Goal: Navigation & Orientation: Find specific page/section

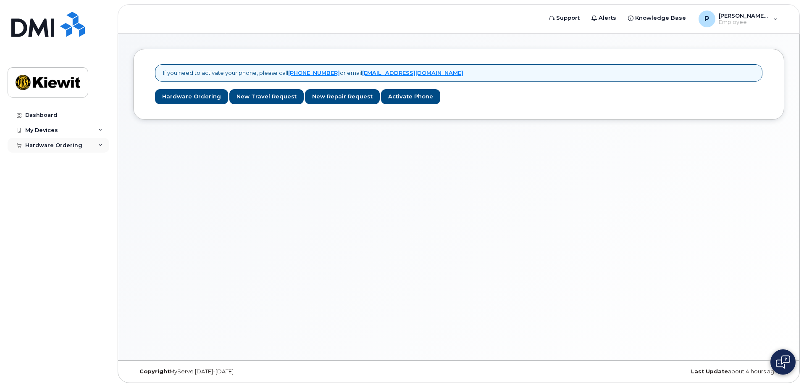
click at [73, 146] on div "Hardware Ordering" at bounding box center [53, 145] width 57 height 7
click at [76, 127] on div "My Devices" at bounding box center [59, 130] width 102 height 15
click at [76, 117] on link "Dashboard" at bounding box center [59, 115] width 102 height 15
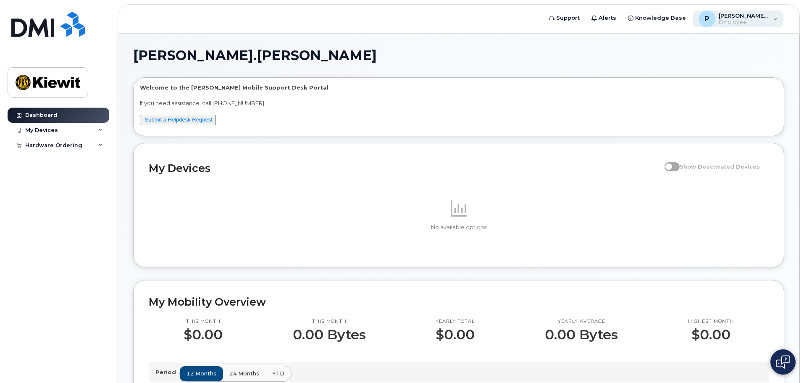
click at [741, 25] on span "Employee" at bounding box center [744, 22] width 50 height 7
click at [743, 21] on span "Employee" at bounding box center [744, 22] width 50 height 7
click at [80, 132] on div "My Devices" at bounding box center [59, 130] width 102 height 15
click at [82, 131] on div "My Devices" at bounding box center [59, 130] width 102 height 15
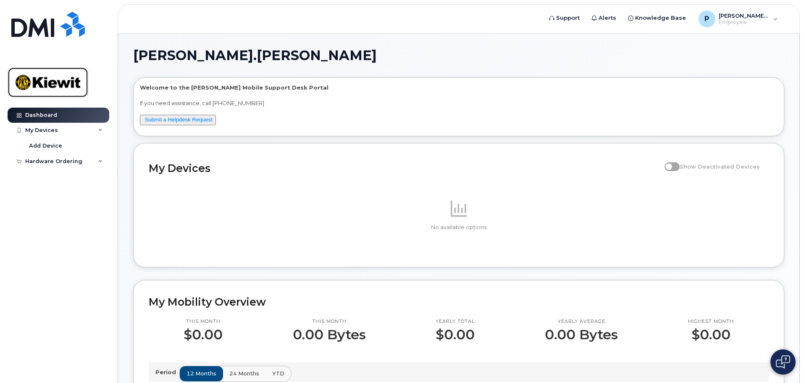
click at [68, 93] on img at bounding box center [48, 82] width 65 height 24
click at [737, 18] on span "[PERSON_NAME].[PERSON_NAME]" at bounding box center [744, 15] width 50 height 7
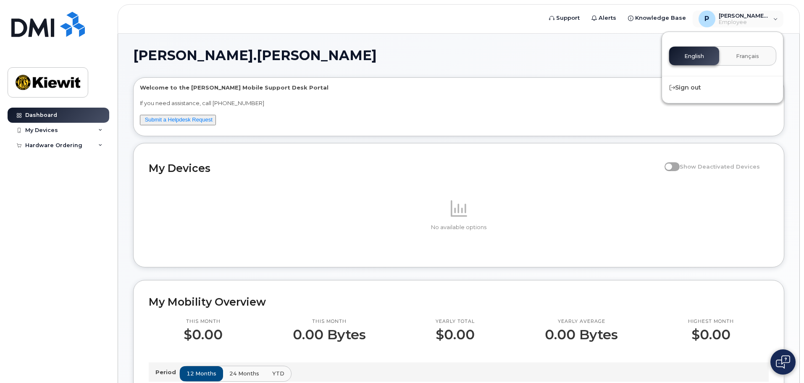
click at [528, 85] on p "Welcome to the [PERSON_NAME] Mobile Support Desk Portal" at bounding box center [459, 88] width 638 height 8
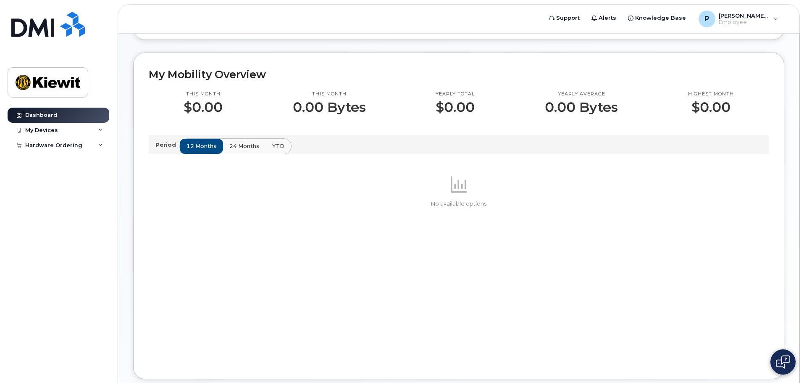
scroll to position [114, 0]
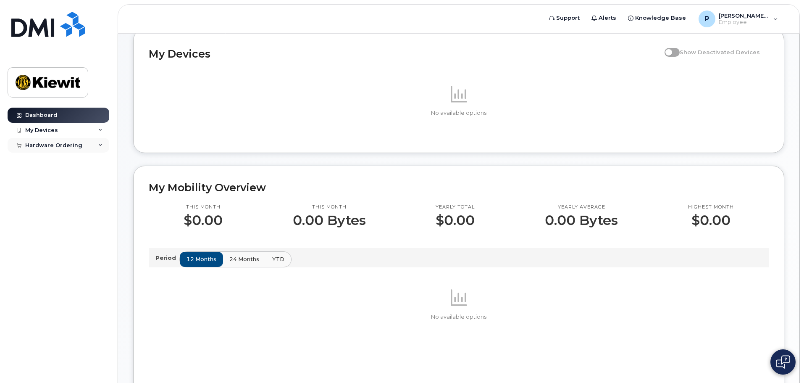
click at [95, 147] on div "Hardware Ordering" at bounding box center [59, 145] width 102 height 15
click at [73, 131] on div "My Devices" at bounding box center [59, 130] width 102 height 15
click at [74, 133] on div "My Devices" at bounding box center [59, 130] width 102 height 15
click at [74, 132] on div "My Devices" at bounding box center [59, 130] width 102 height 15
click at [70, 219] on div "Dashboard My Devices Add Device Hardware Ordering New Order" at bounding box center [60, 239] width 104 height 263
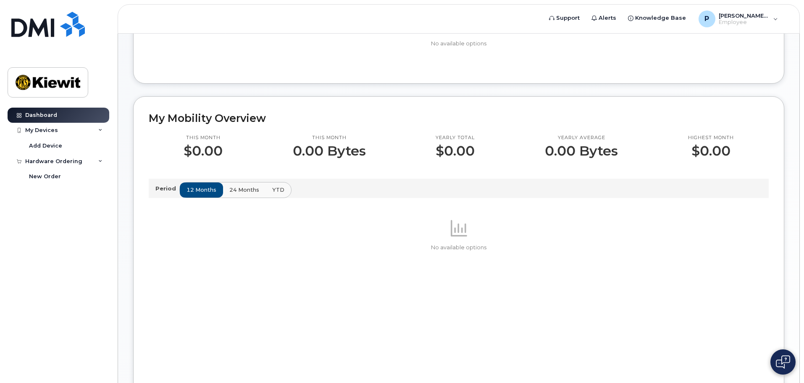
scroll to position [72, 0]
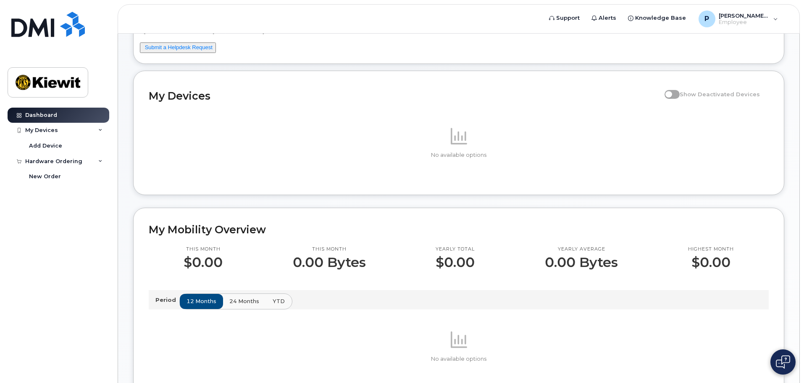
click at [282, 298] on button "YTD" at bounding box center [279, 301] width 26 height 15
click at [257, 299] on span "24 months" at bounding box center [245, 301] width 30 height 8
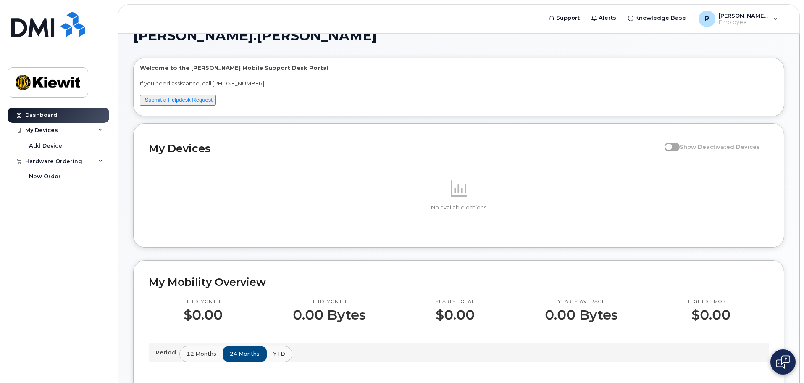
scroll to position [0, 0]
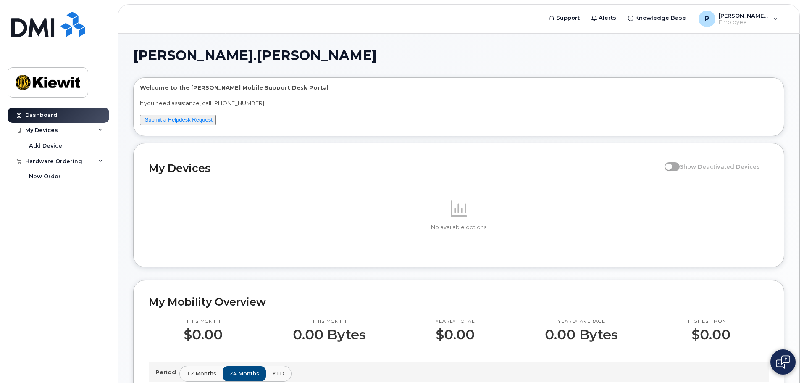
click at [468, 216] on span at bounding box center [459, 208] width 20 height 20
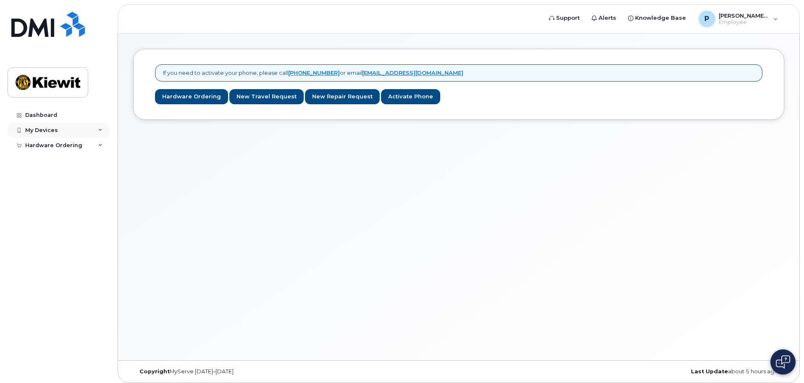
click at [93, 129] on div "My Devices" at bounding box center [59, 130] width 102 height 15
click at [86, 157] on div "Hardware Ordering" at bounding box center [59, 161] width 102 height 15
drag, startPoint x: 494, startPoint y: 156, endPoint x: 459, endPoint y: 95, distance: 70.4
click at [494, 156] on div "If you need to activate your phone, please call 1-877-689-8289 or email helpdes…" at bounding box center [459, 197] width 682 height 327
